Goal: Navigation & Orientation: Find specific page/section

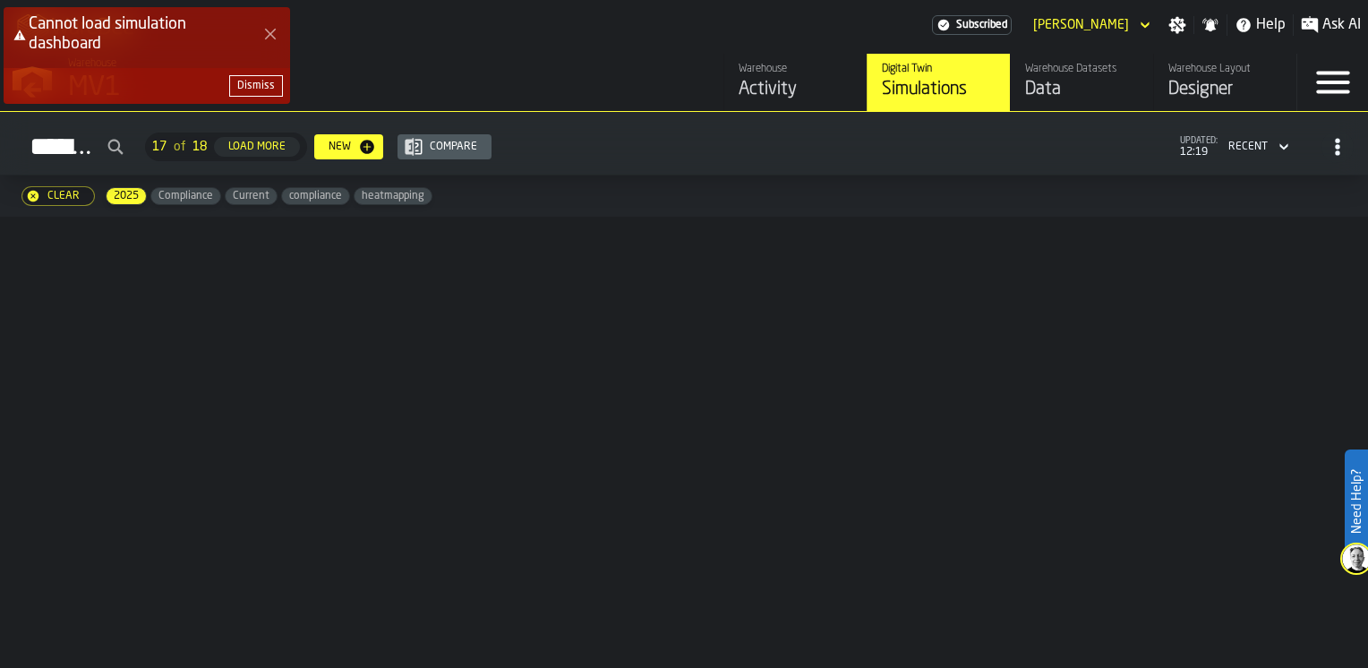
click at [256, 95] on button "Dismiss" at bounding box center [256, 85] width 54 height 21
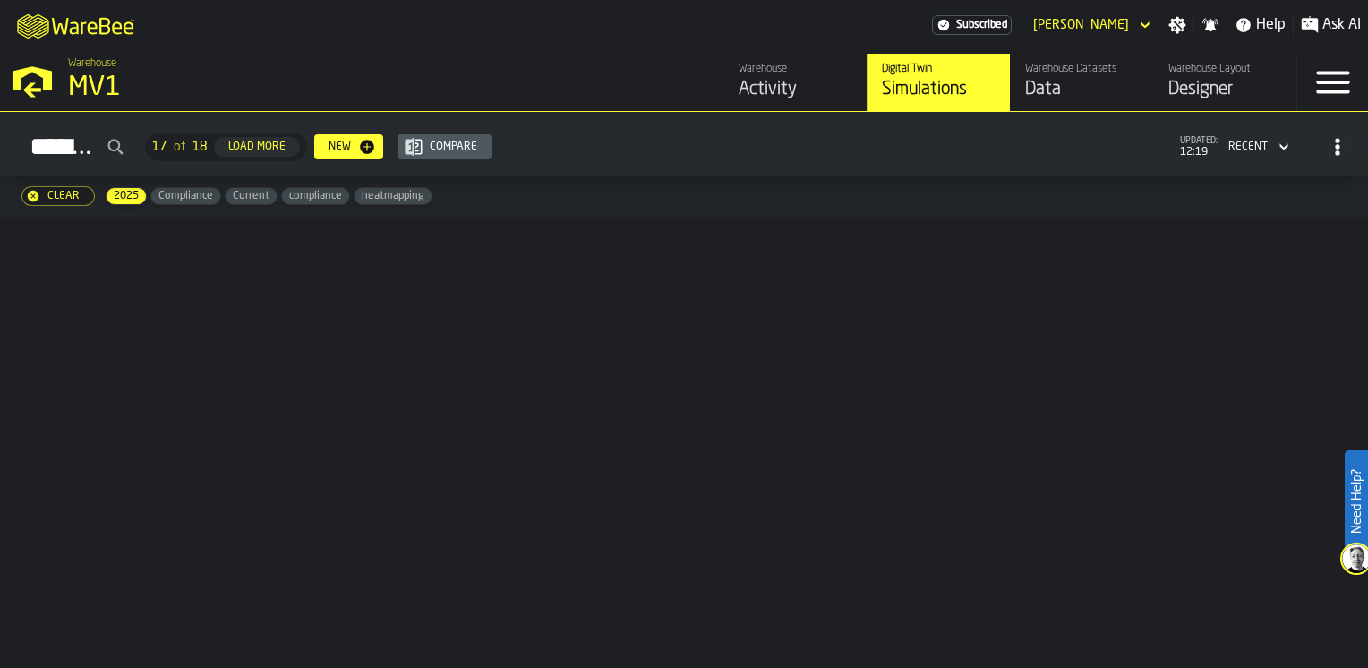
click at [817, 88] on div "Activity" at bounding box center [796, 89] width 114 height 25
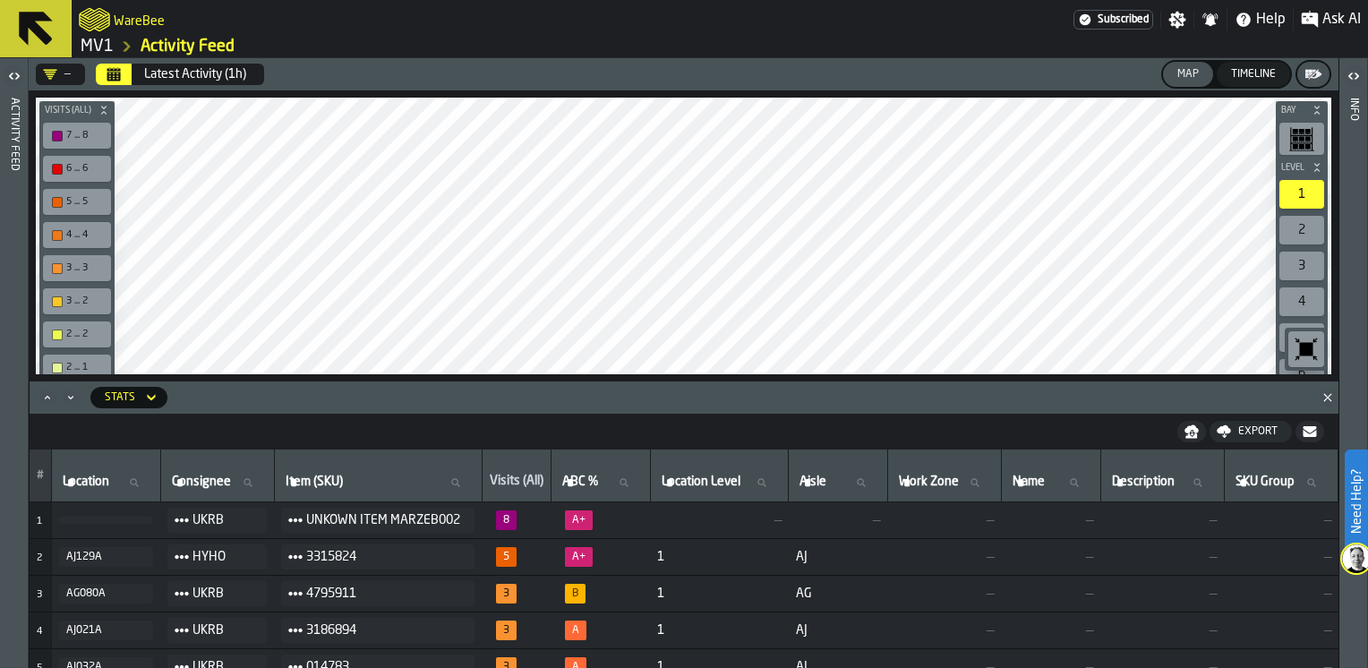
click at [1257, 81] on button "Timeline" at bounding box center [1253, 74] width 73 height 25
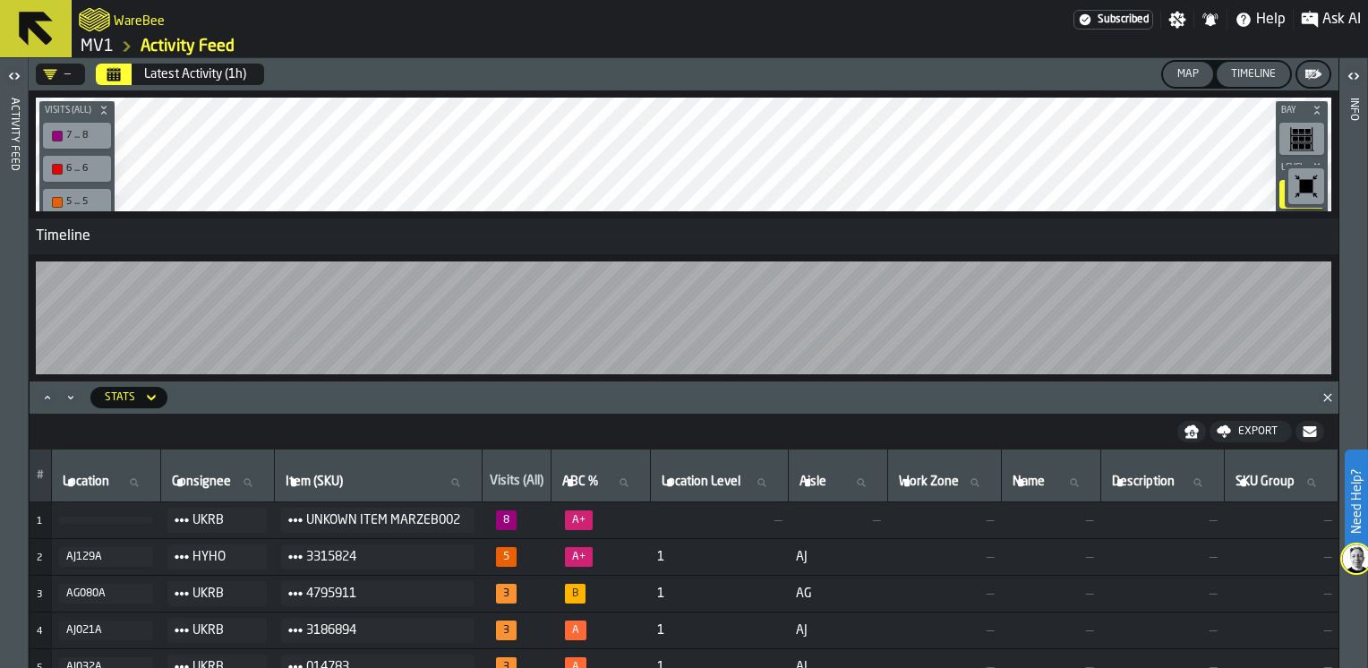
click at [37, 26] on icon at bounding box center [36, 29] width 34 height 34
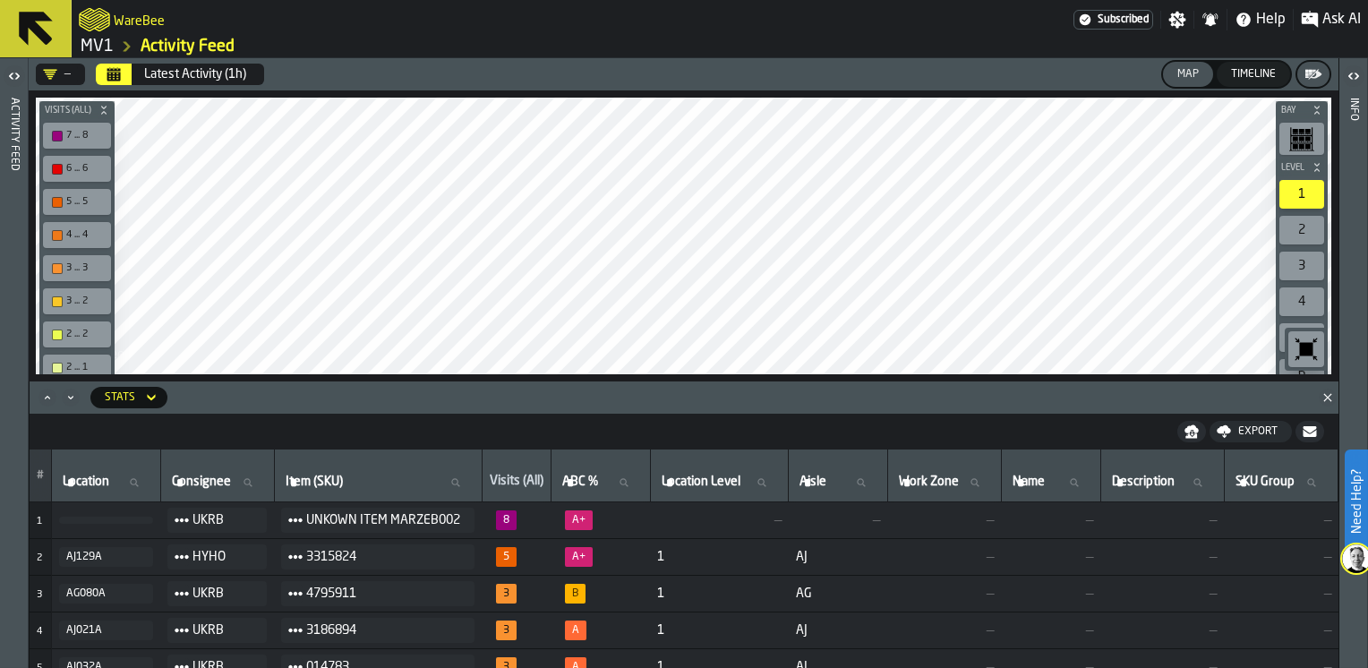
click at [44, 35] on icon at bounding box center [36, 29] width 34 height 34
